Goal: Find specific page/section: Find specific page/section

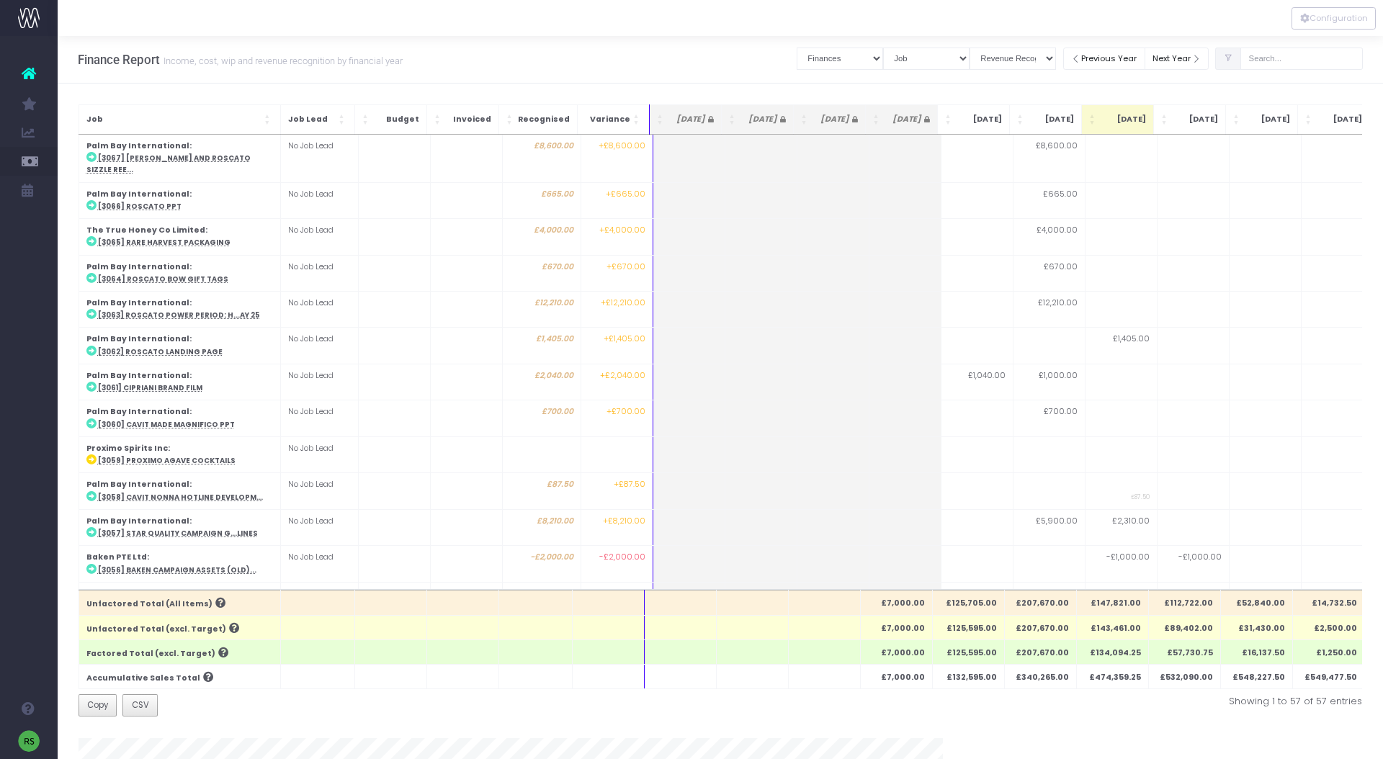
select select "finances"
select select "job"
select select "revrec"
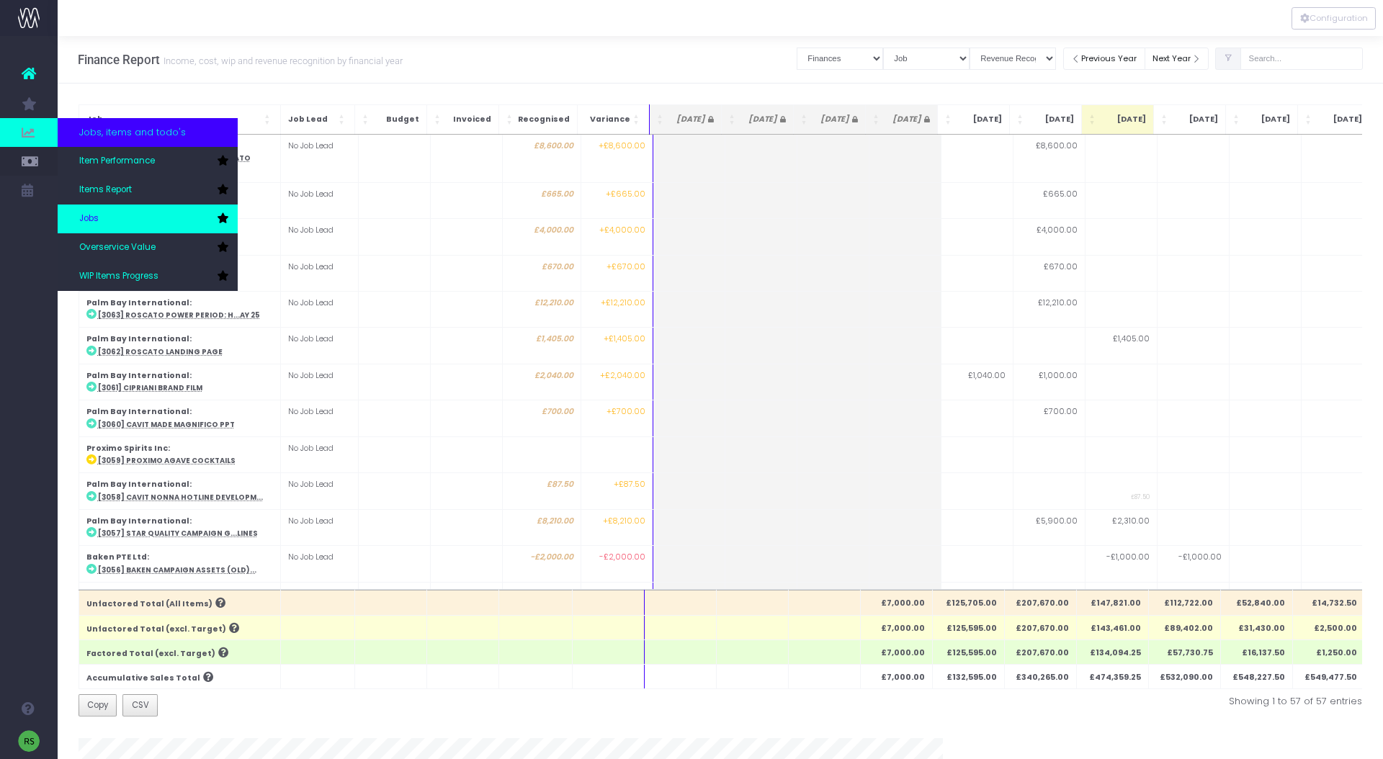
click at [125, 219] on link "Jobs" at bounding box center [148, 218] width 180 height 29
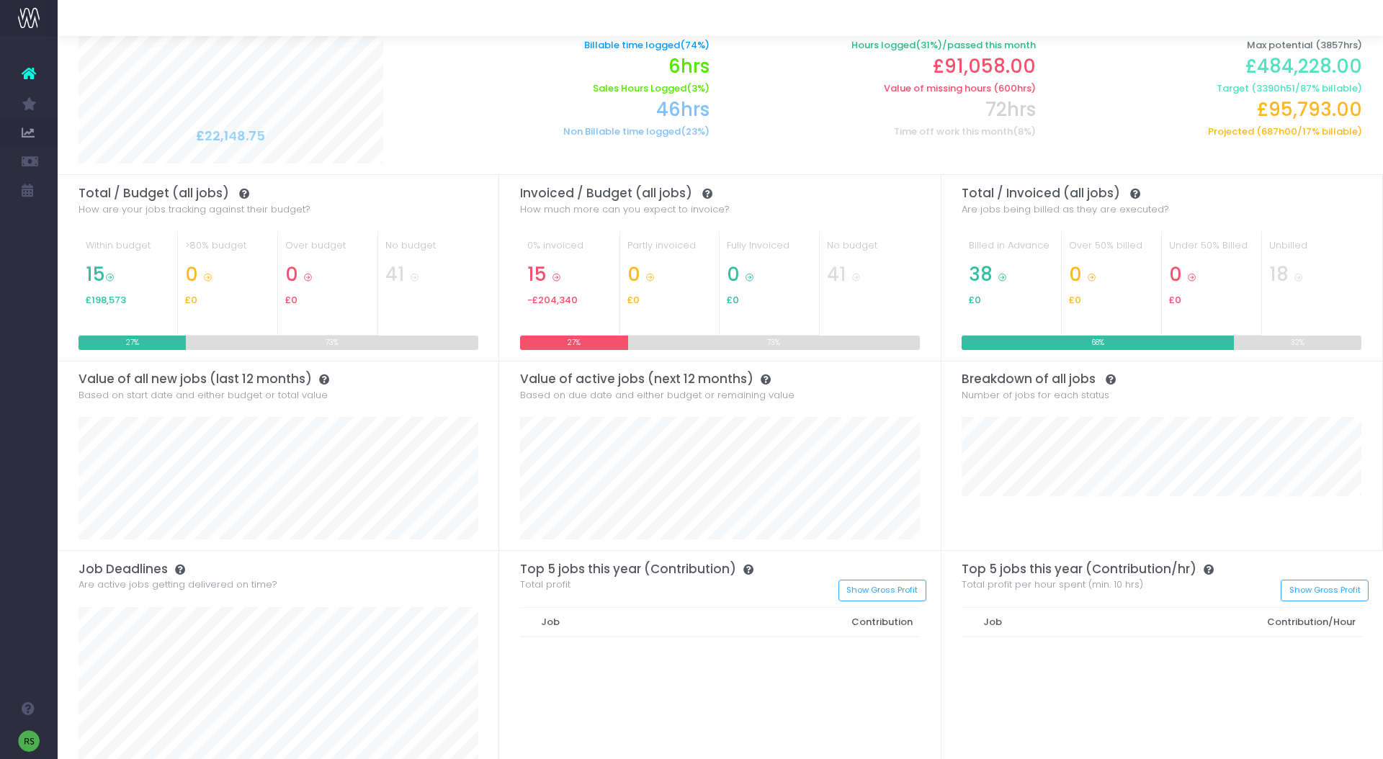
scroll to position [97, 0]
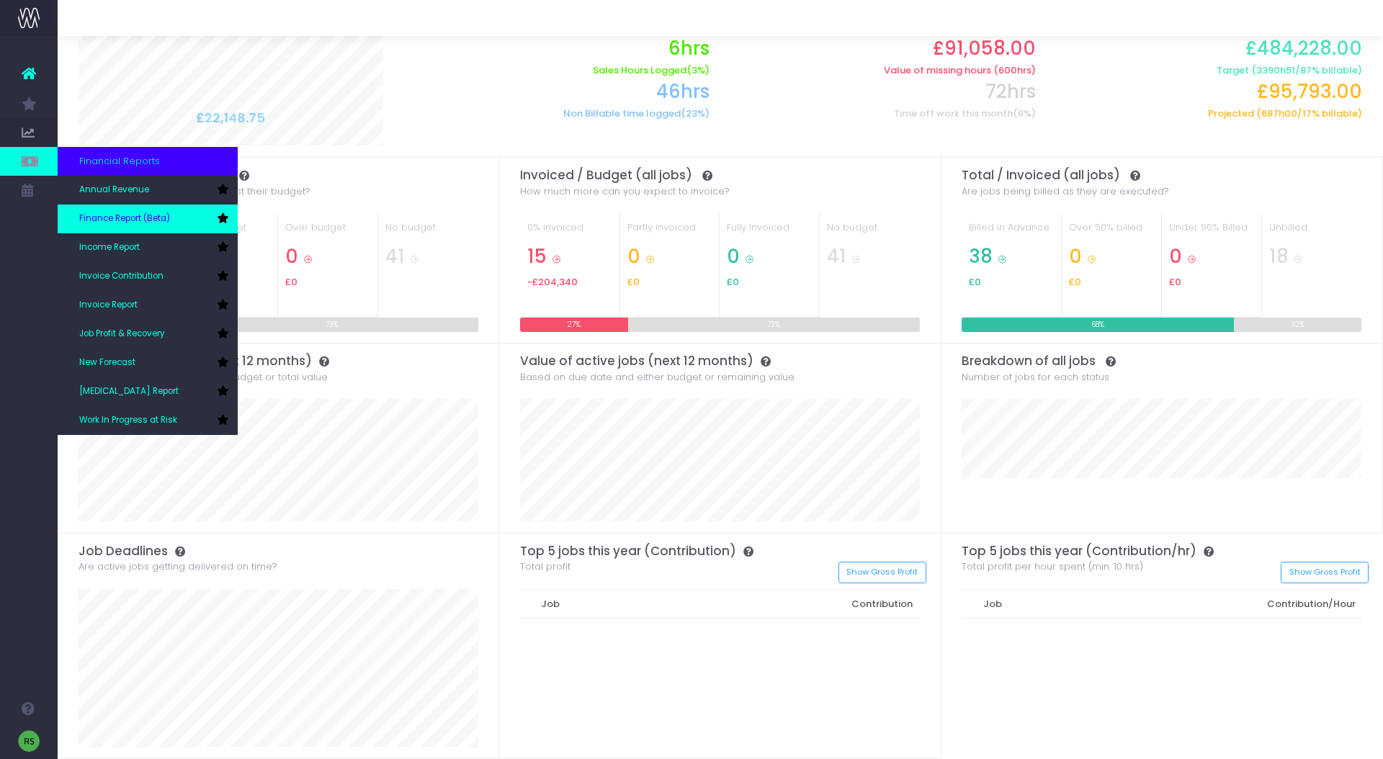
click at [132, 225] on link "Finance Report (Beta)" at bounding box center [148, 218] width 180 height 29
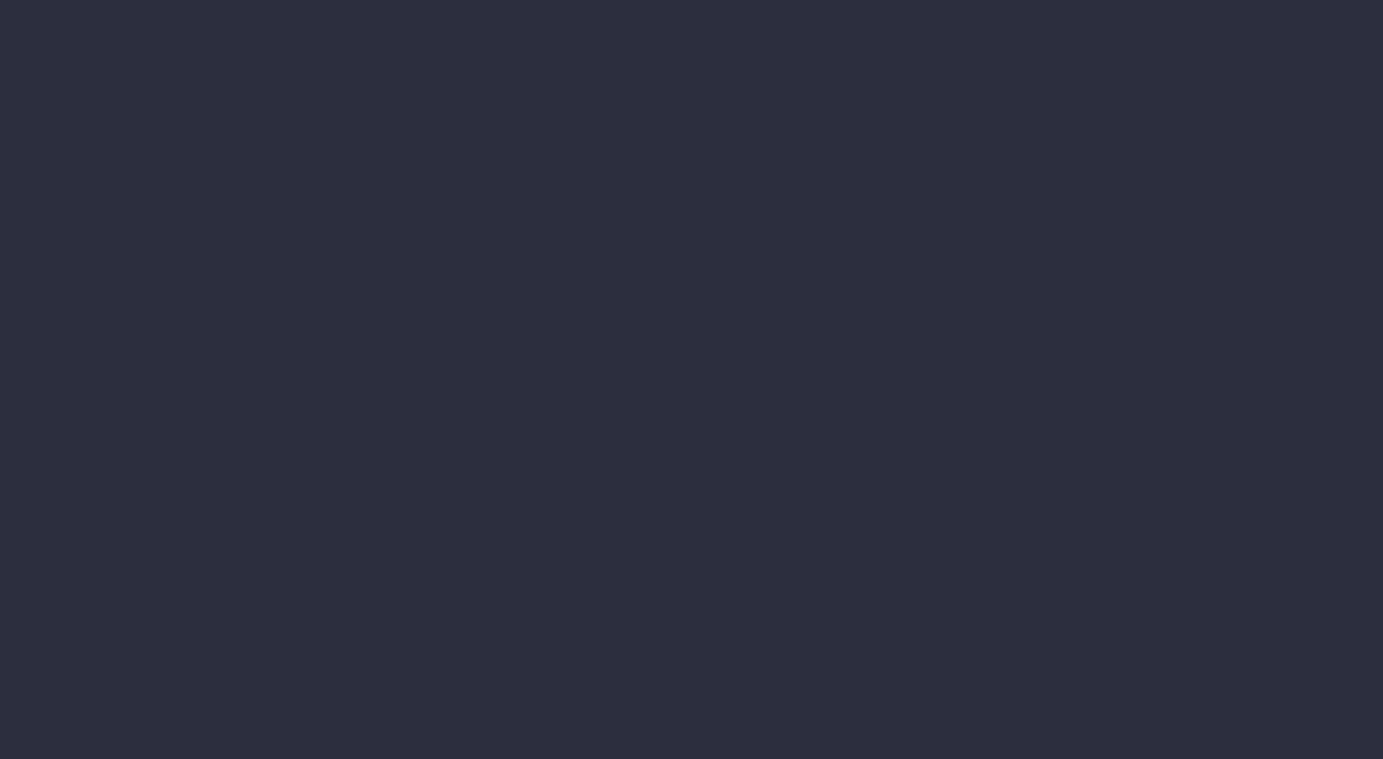
select select "finances"
select select "job"
select select "revrec"
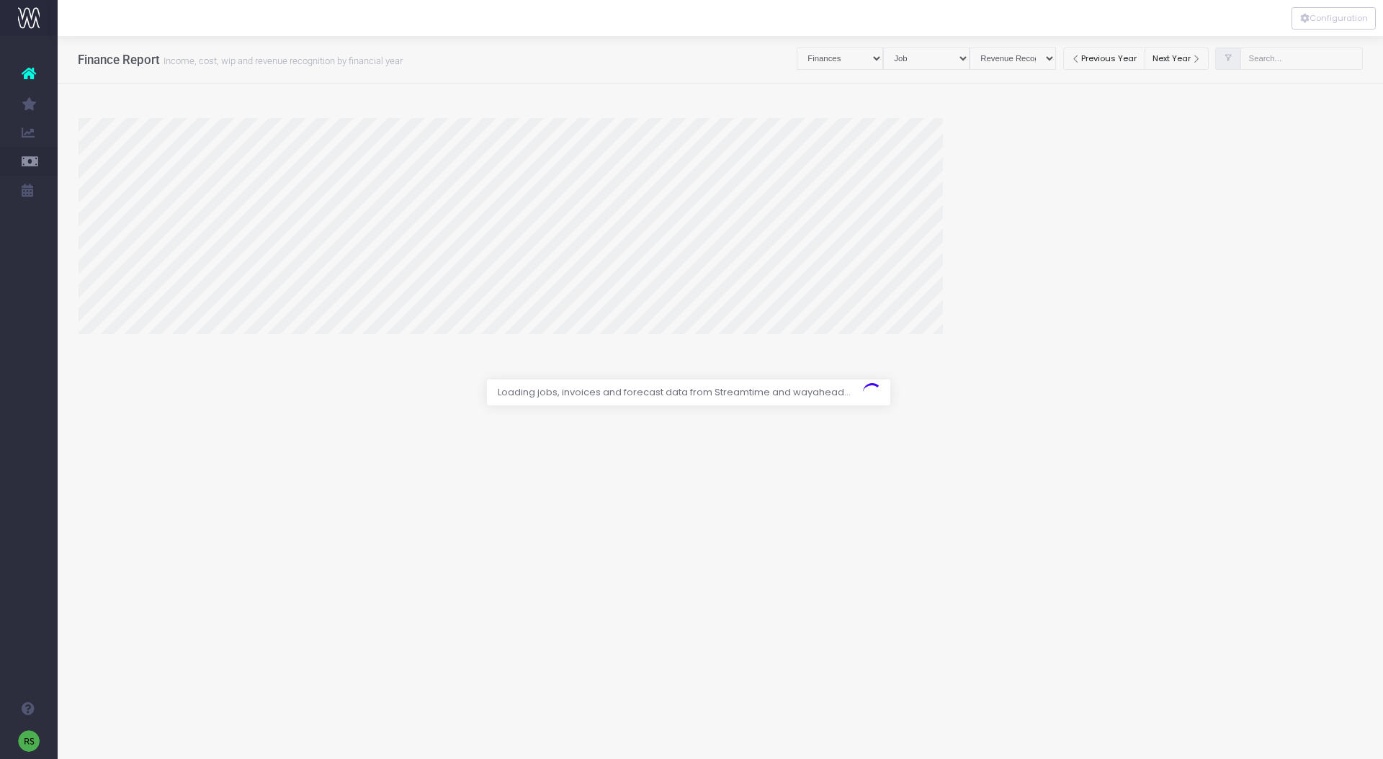
click at [1290, 59] on div at bounding box center [691, 379] width 1383 height 759
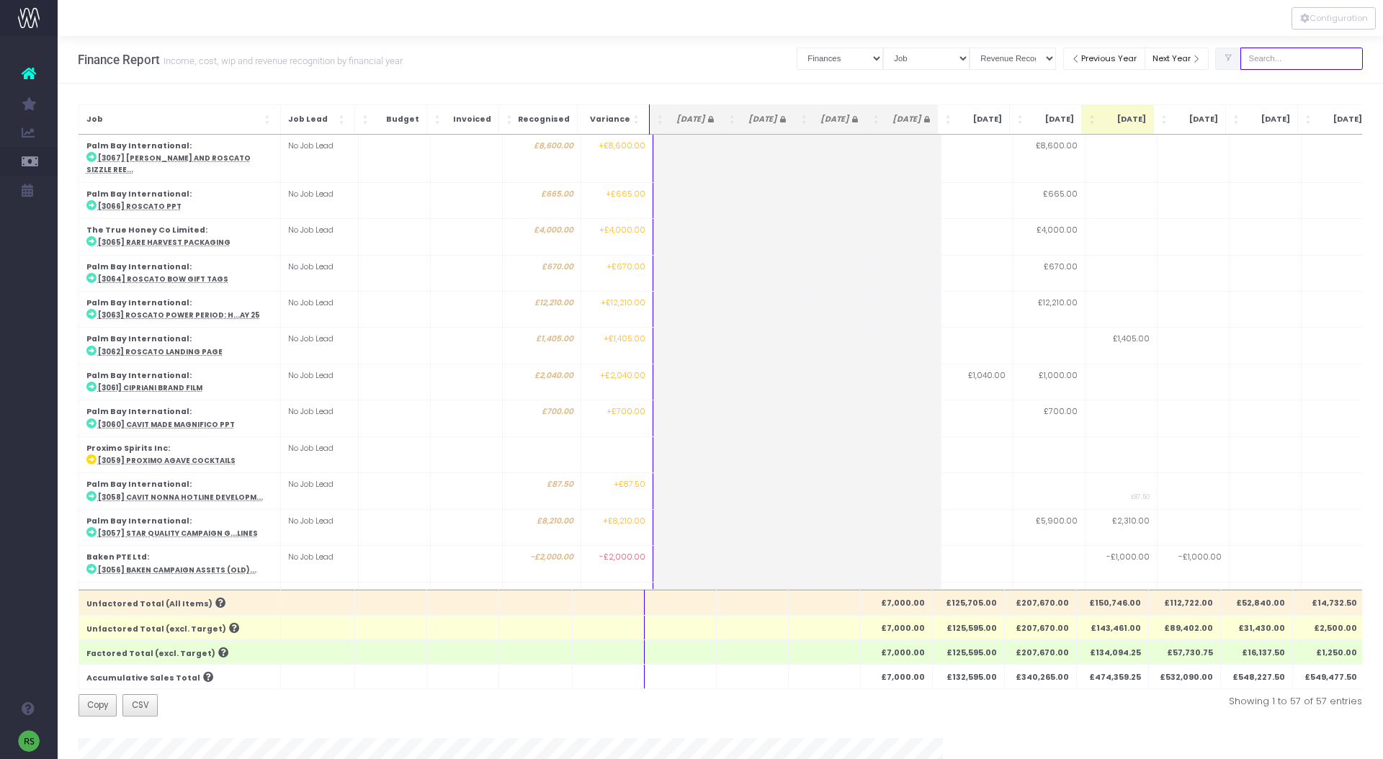
click at [1267, 60] on input "text" at bounding box center [1301, 59] width 122 height 22
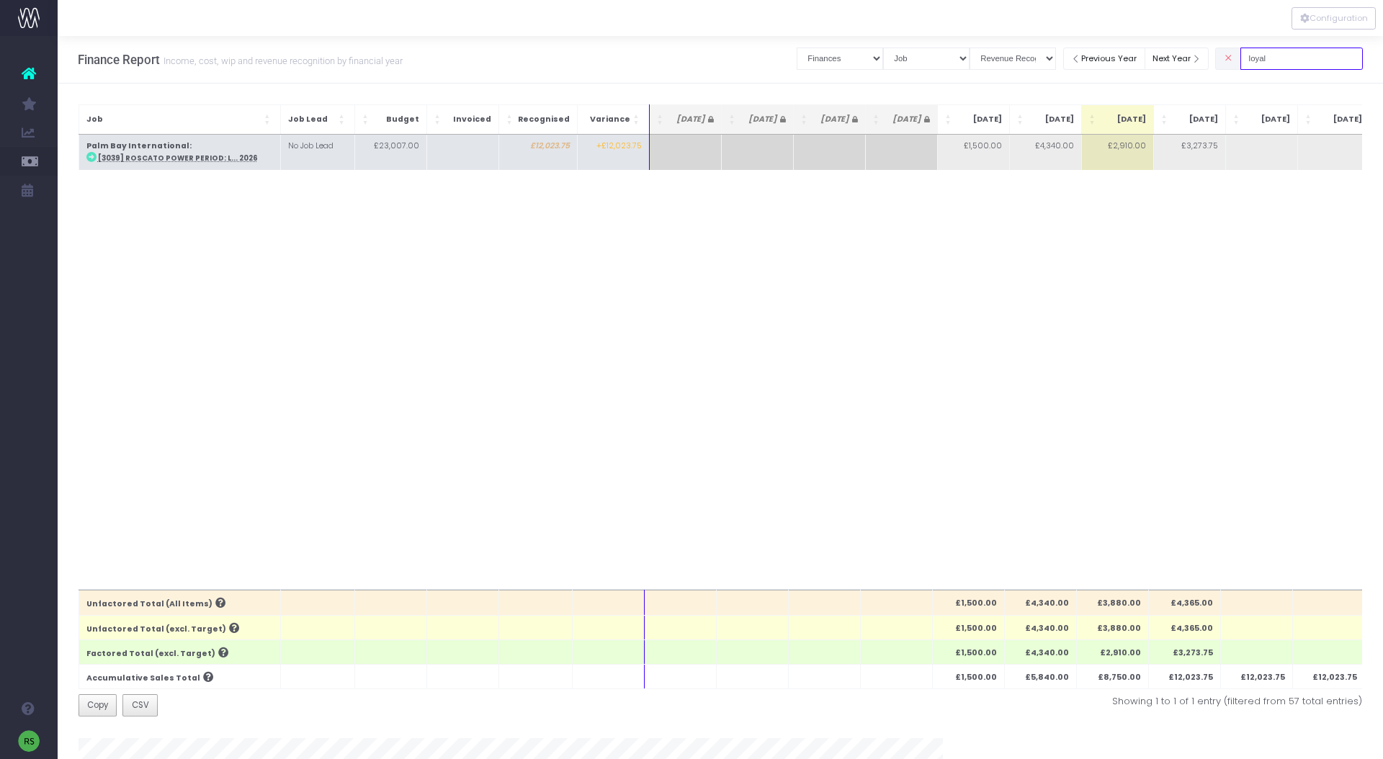
type input "loyal"
click at [207, 161] on abbr "[3039] Roscato Power Period: L... 2026" at bounding box center [178, 157] width 160 height 9
